Goal: Information Seeking & Learning: Compare options

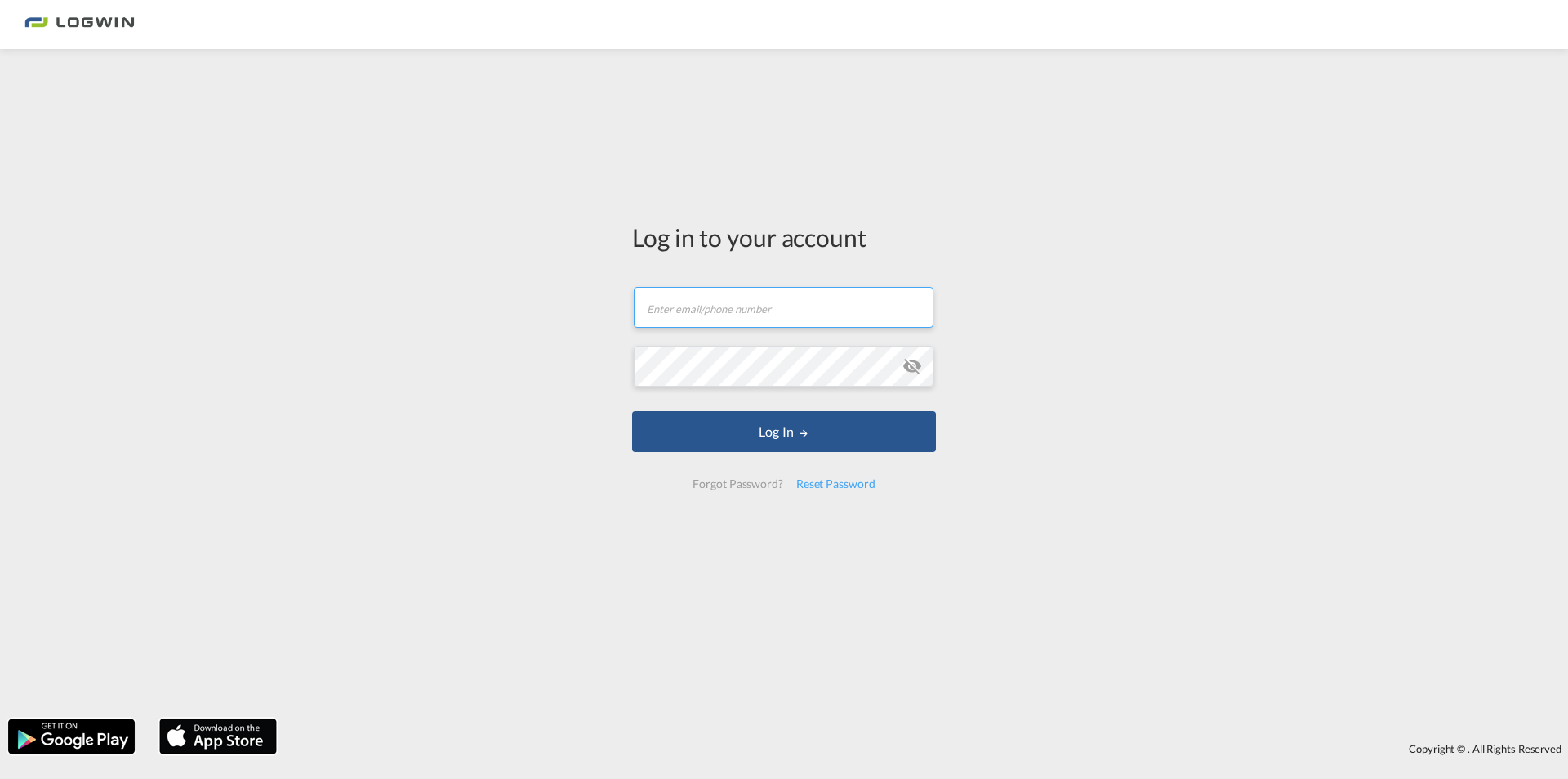
type input "[PERSON_NAME][EMAIL_ADDRESS][DOMAIN_NAME]"
click at [358, 362] on div "Log in to your account [PERSON_NAME][EMAIL_ADDRESS][DOMAIN_NAME] Password field…" at bounding box center [784, 384] width 1568 height 653
click at [223, 745] on img at bounding box center [218, 736] width 121 height 39
click at [911, 370] on md-icon "icon-eye-off" at bounding box center [912, 366] width 19 height 19
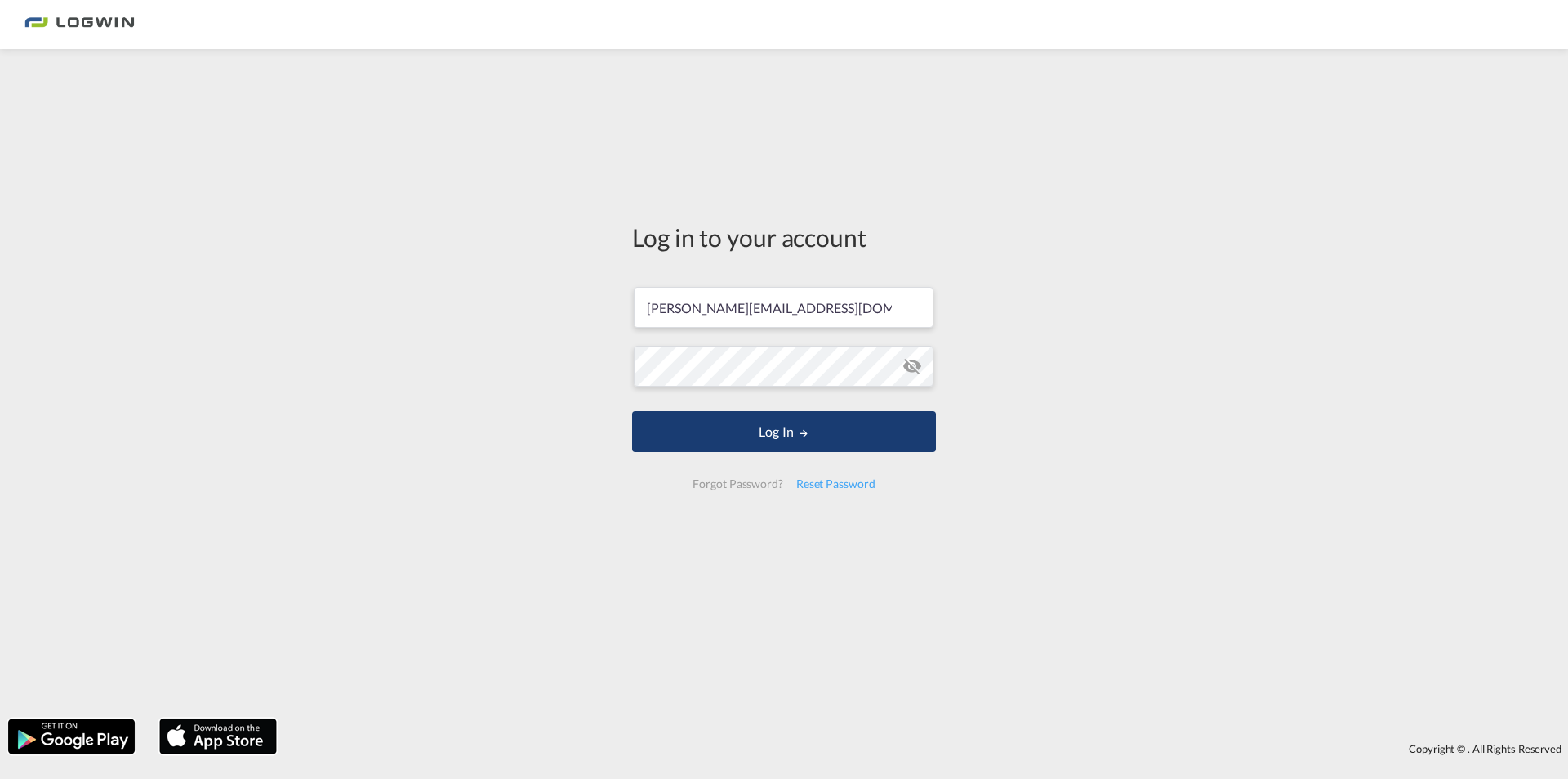
click at [844, 414] on button "Log In" at bounding box center [784, 432] width 304 height 41
